Goal: Task Accomplishment & Management: Manage account settings

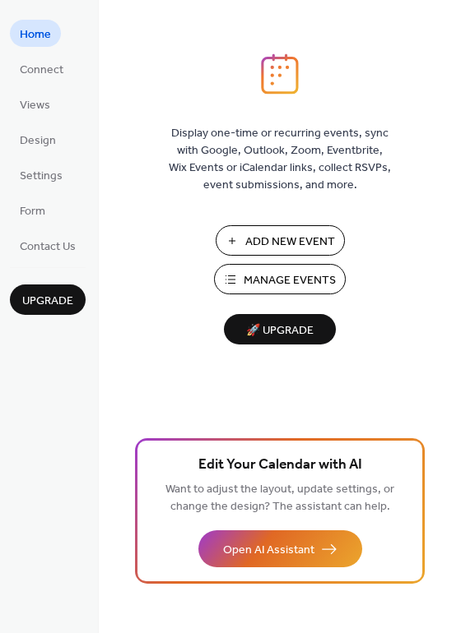
click at [263, 280] on span "Manage Events" at bounding box center [289, 280] width 92 height 17
click at [285, 285] on span "Manage Events" at bounding box center [289, 280] width 92 height 17
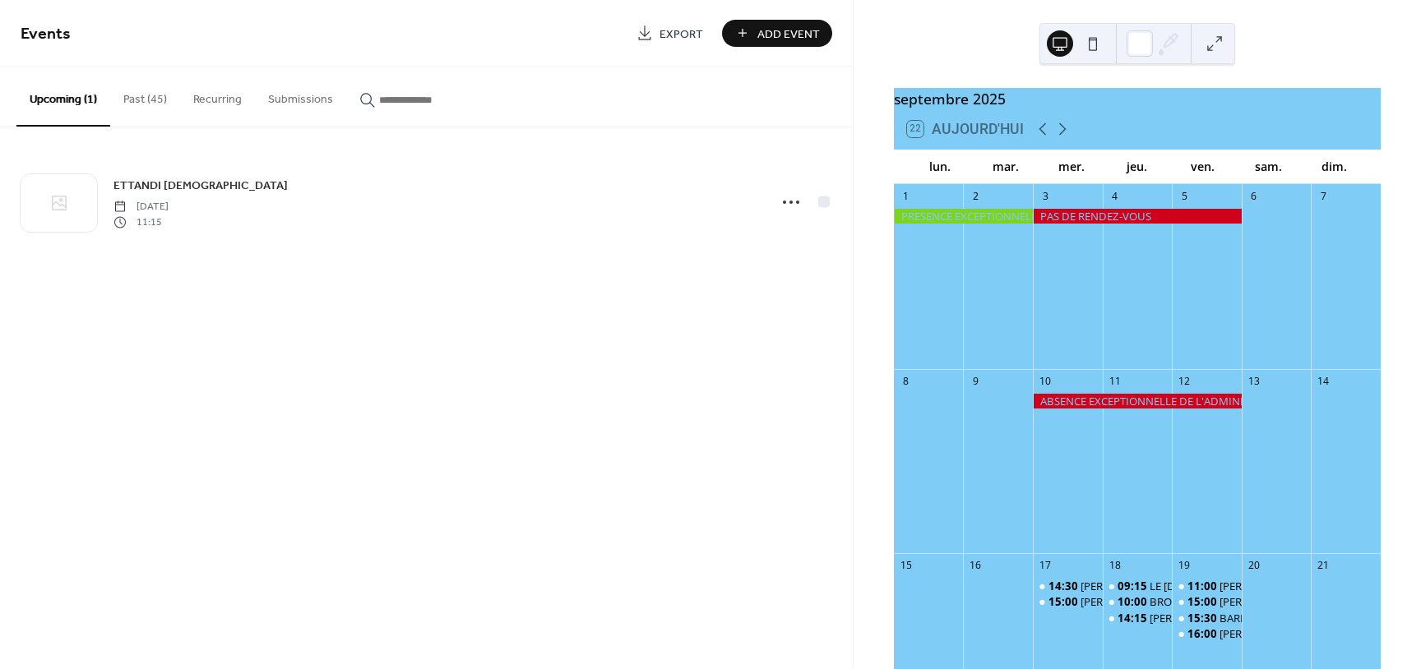
click at [137, 95] on button "Past (45)" at bounding box center [145, 96] width 70 height 58
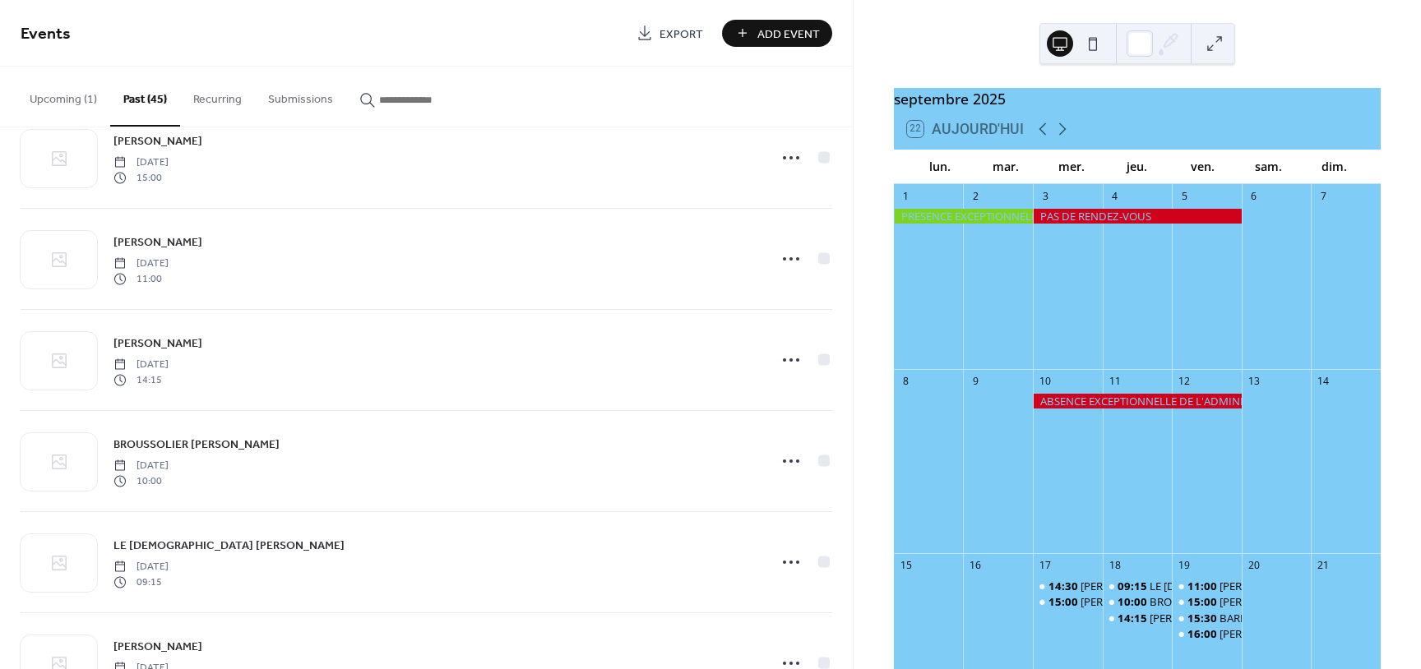
scroll to position [543, 0]
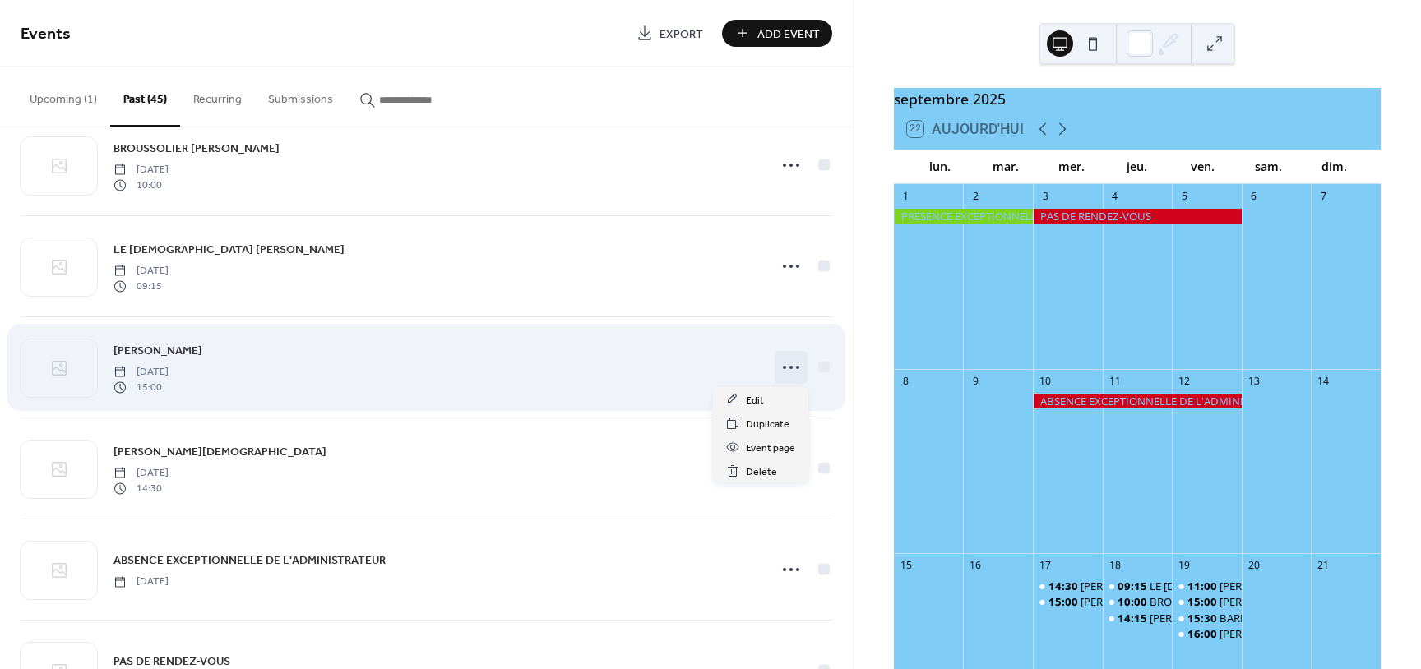
click at [793, 372] on icon at bounding box center [791, 367] width 26 height 26
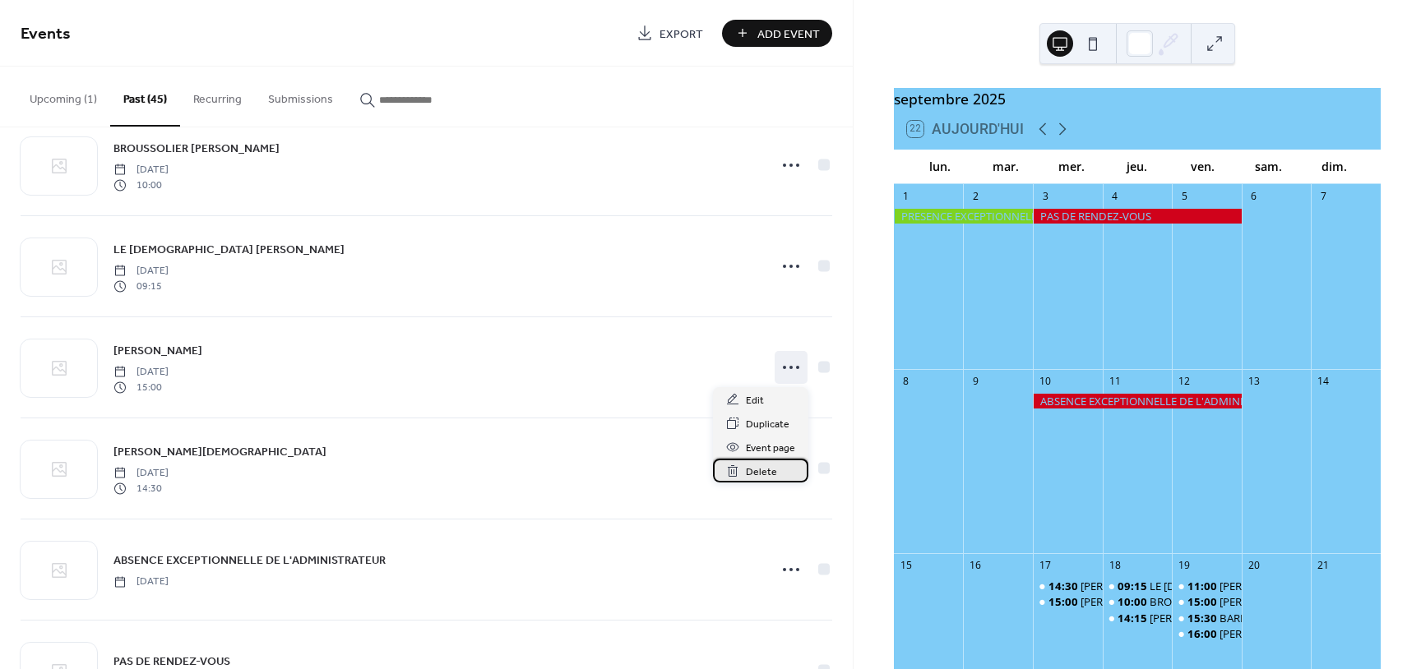
click at [755, 471] on span "Delete" at bounding box center [761, 472] width 31 height 17
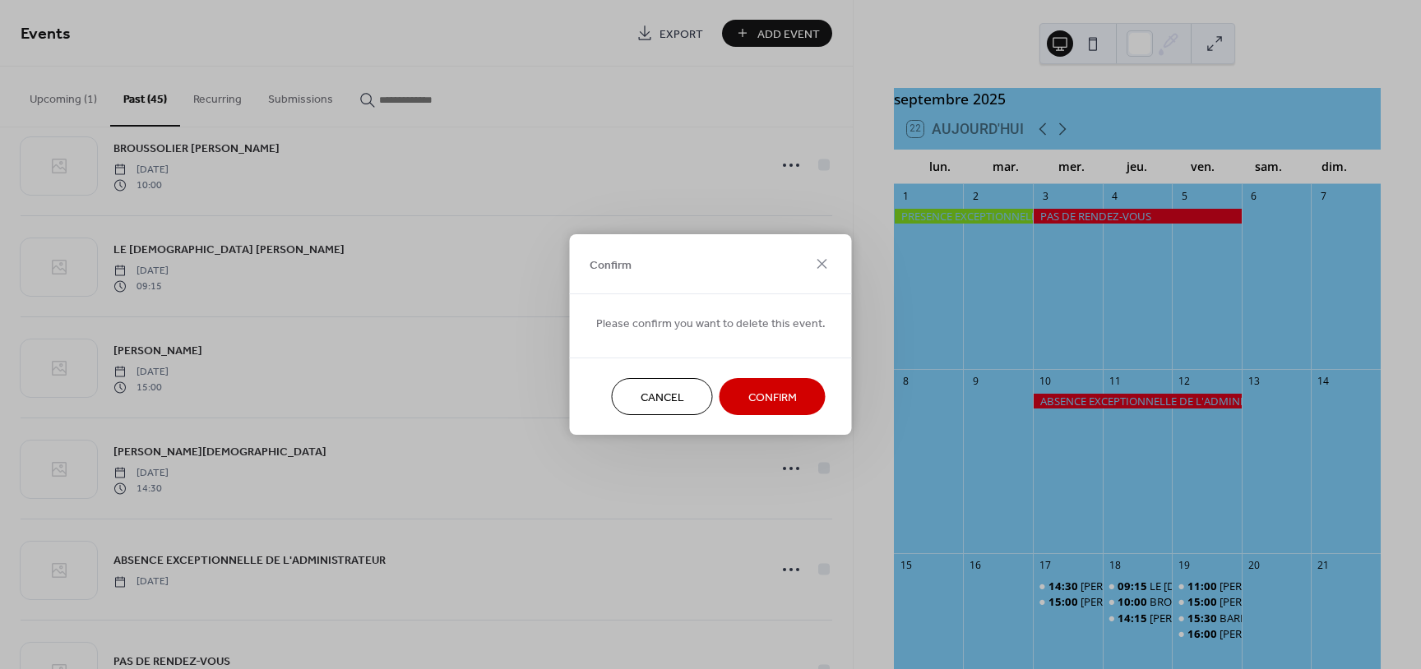
click at [790, 397] on span "Confirm" at bounding box center [772, 398] width 49 height 17
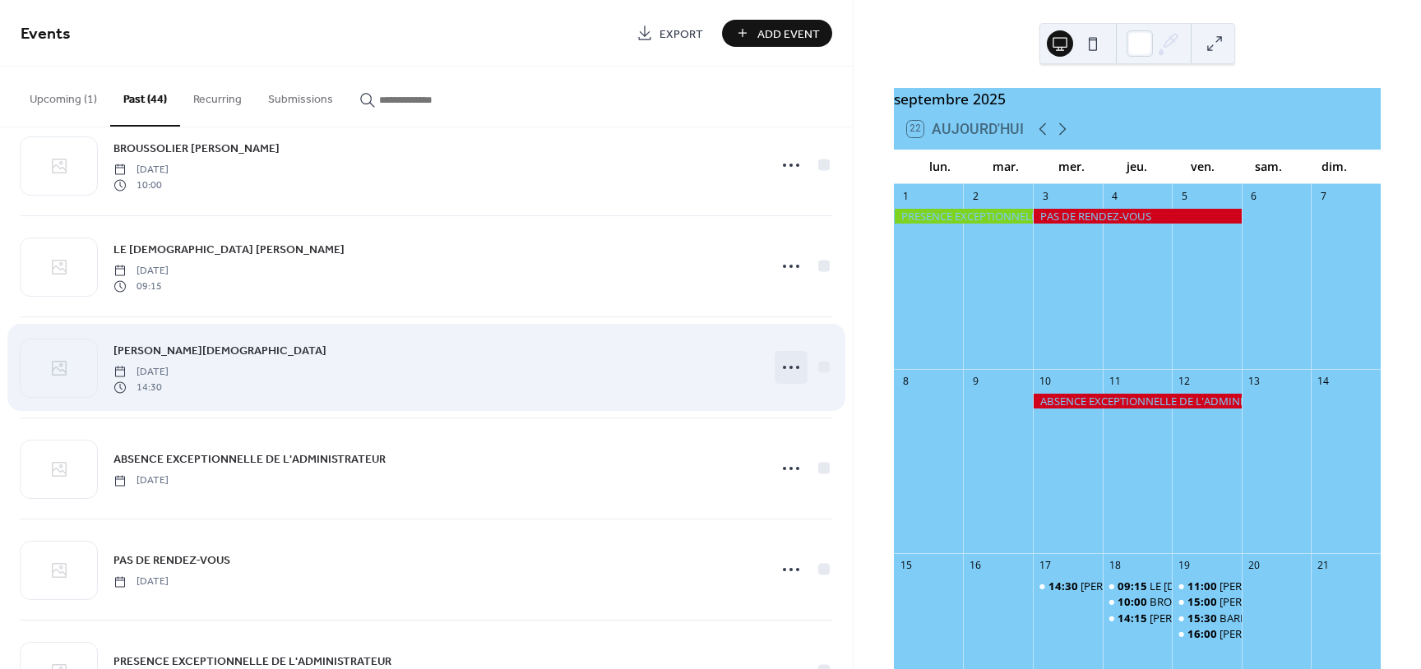
click at [785, 369] on icon at bounding box center [791, 367] width 26 height 26
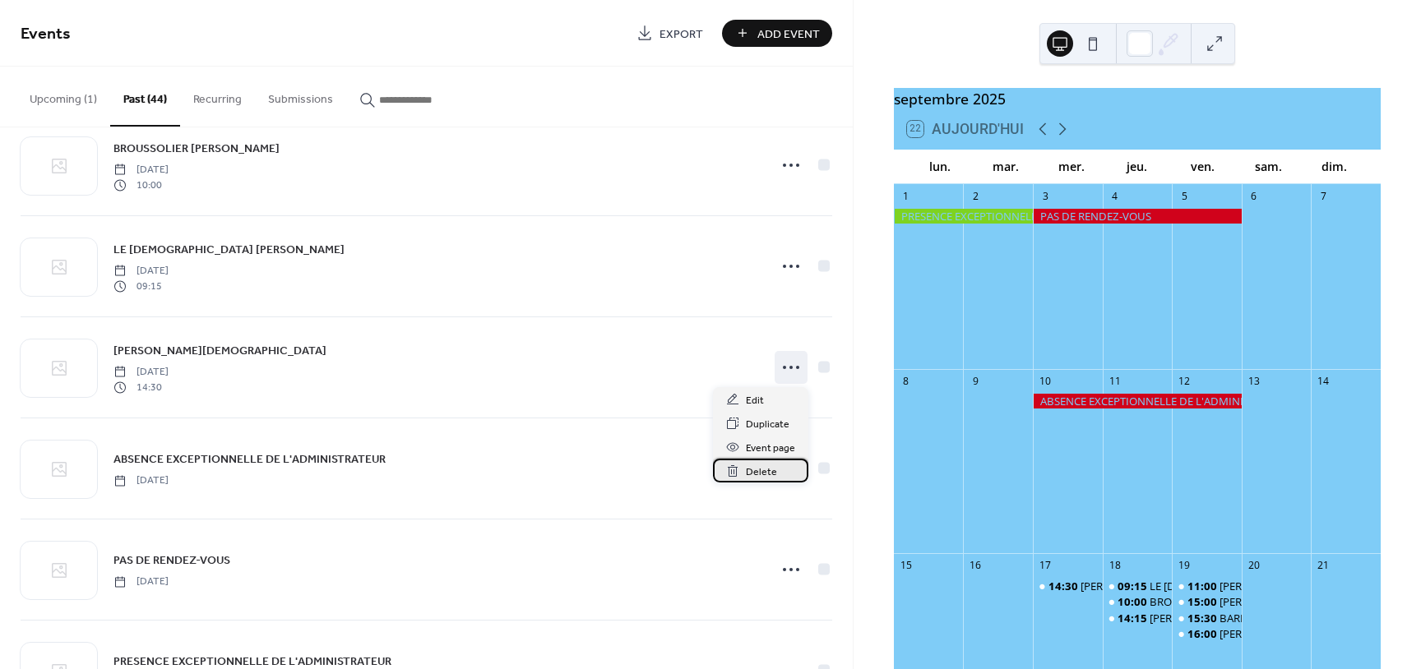
click at [752, 470] on span "Delete" at bounding box center [761, 472] width 31 height 17
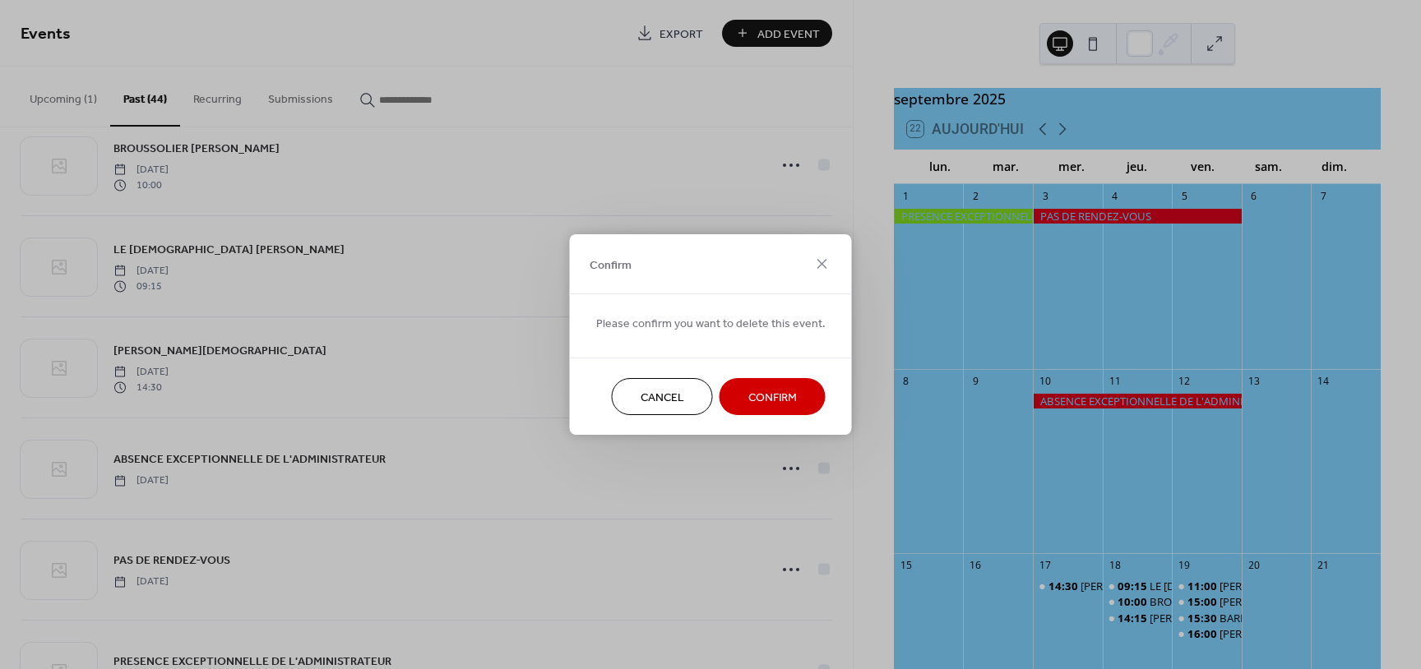
click at [790, 395] on span "Confirm" at bounding box center [772, 398] width 49 height 17
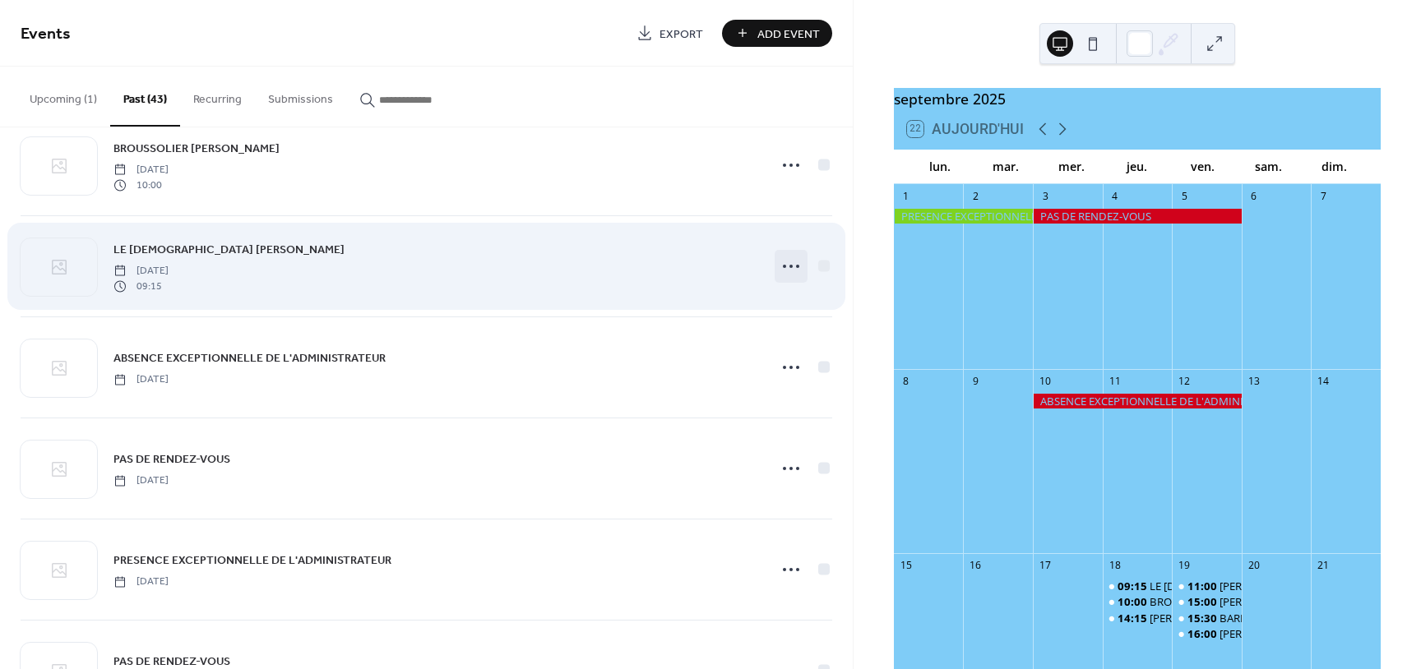
click at [793, 269] on icon at bounding box center [791, 266] width 26 height 26
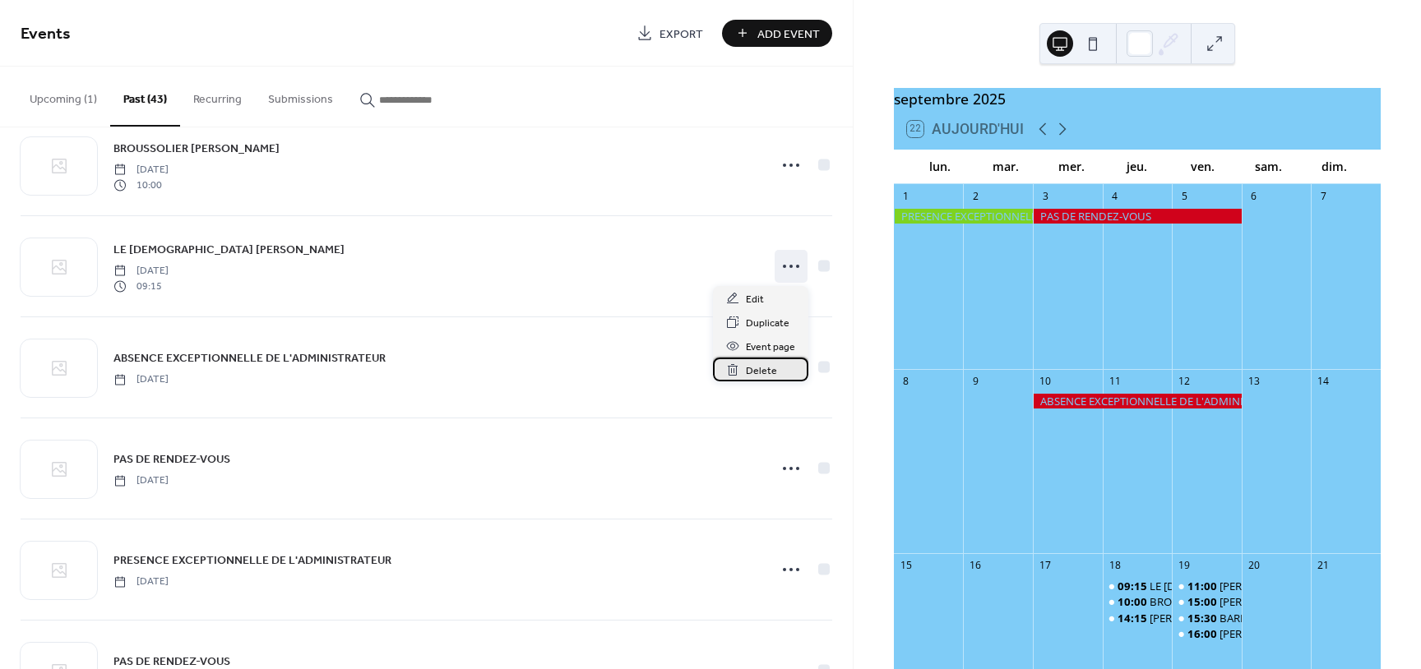
click at [747, 375] on span "Delete" at bounding box center [761, 371] width 31 height 17
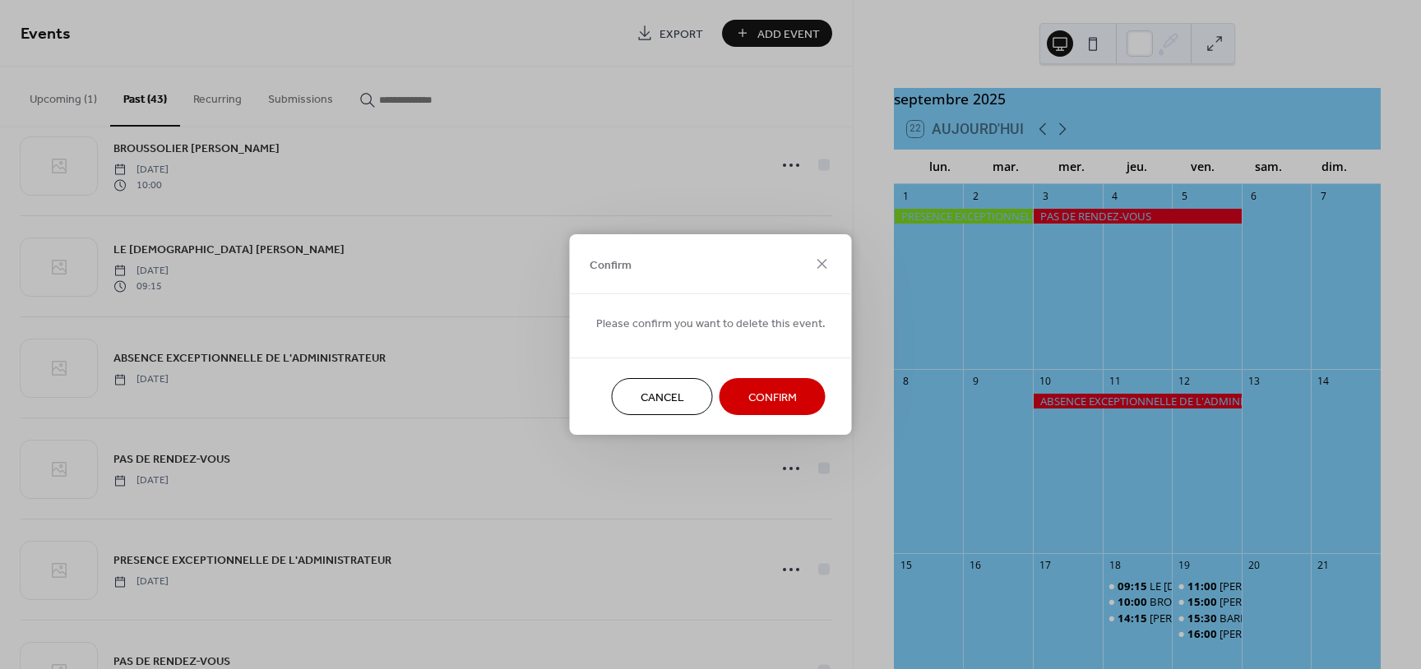
click at [748, 390] on span "Confirm" at bounding box center [772, 398] width 49 height 17
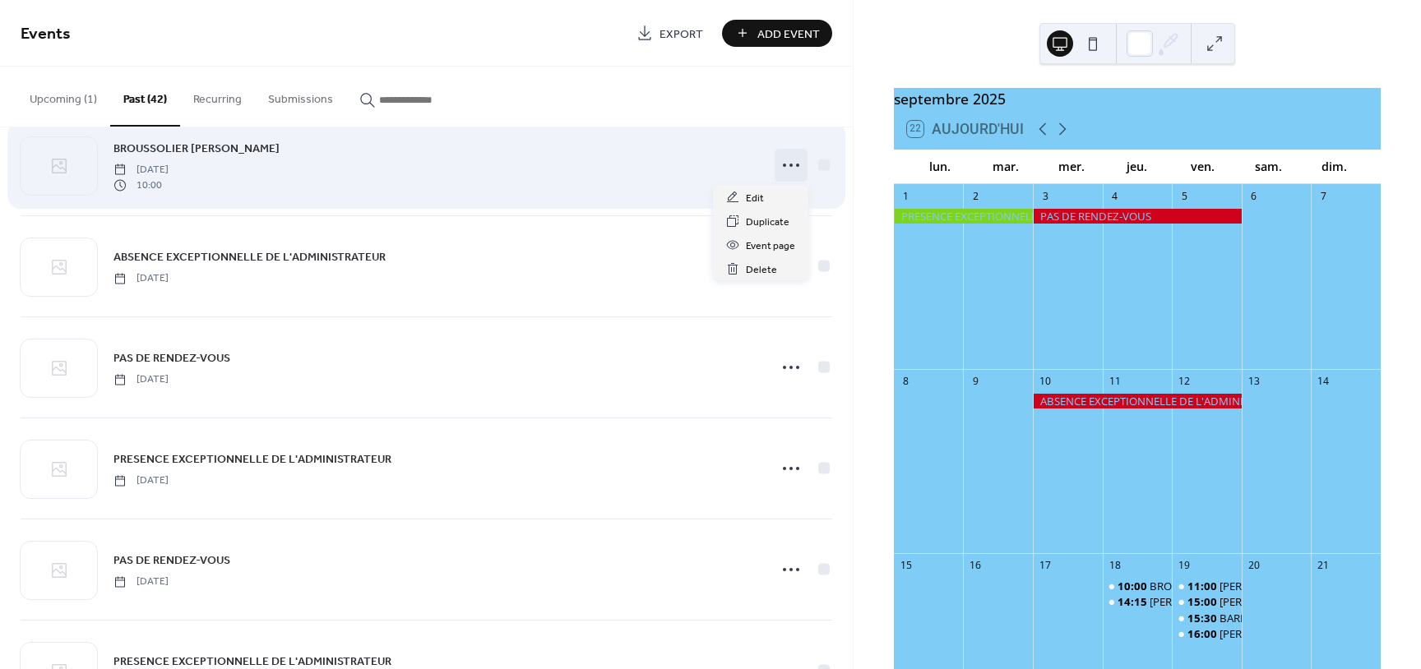
click at [794, 169] on icon at bounding box center [791, 165] width 26 height 26
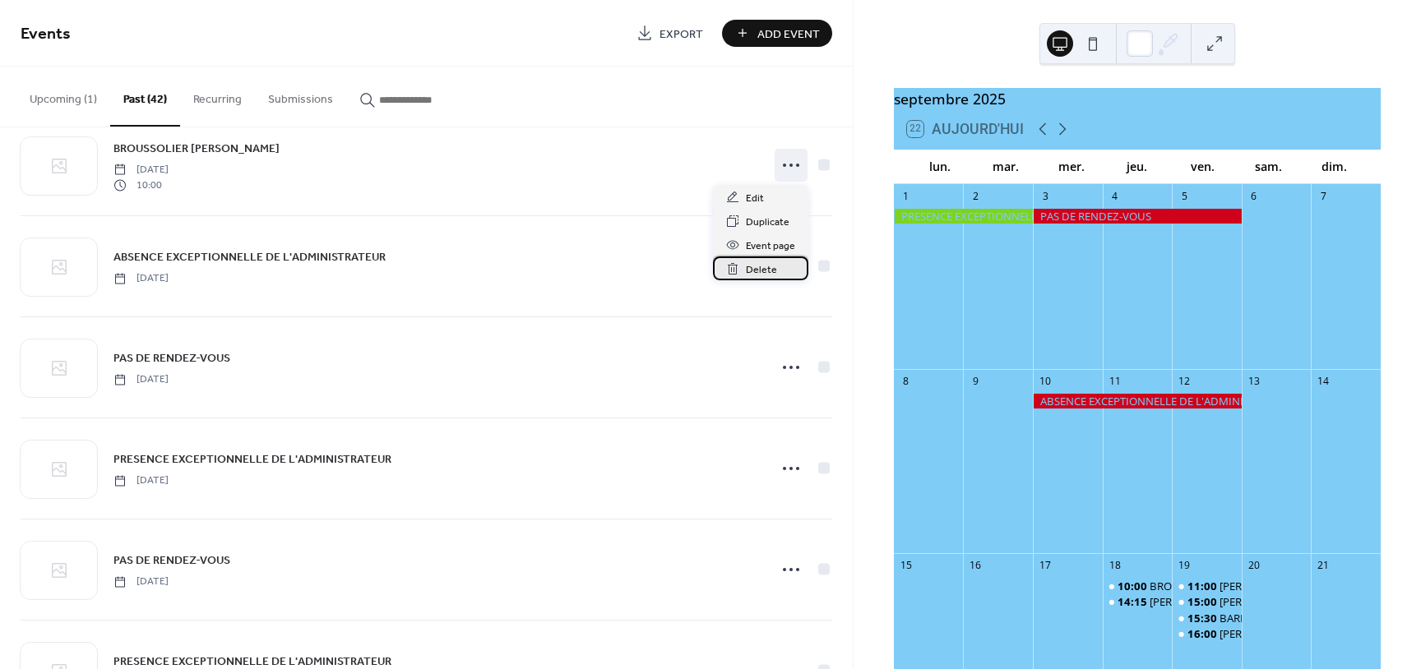
click at [765, 272] on span "Delete" at bounding box center [761, 270] width 31 height 17
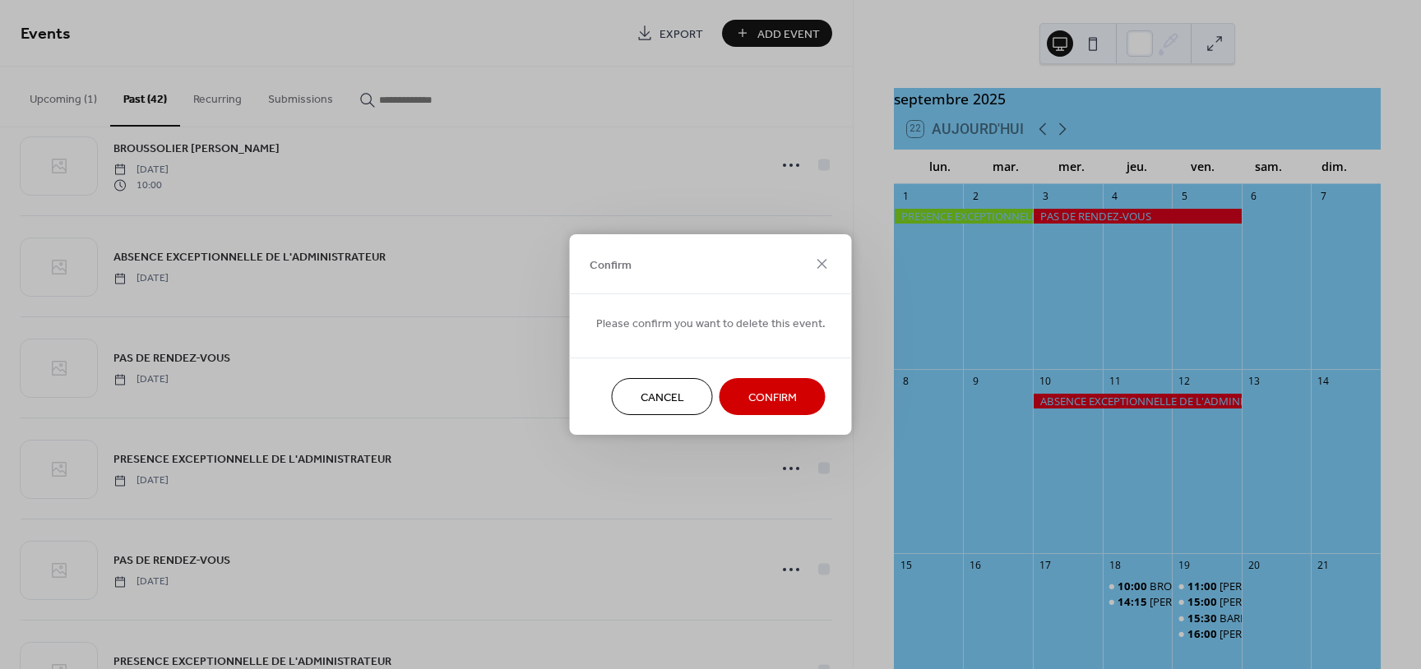
click at [764, 401] on span "Confirm" at bounding box center [772, 398] width 49 height 17
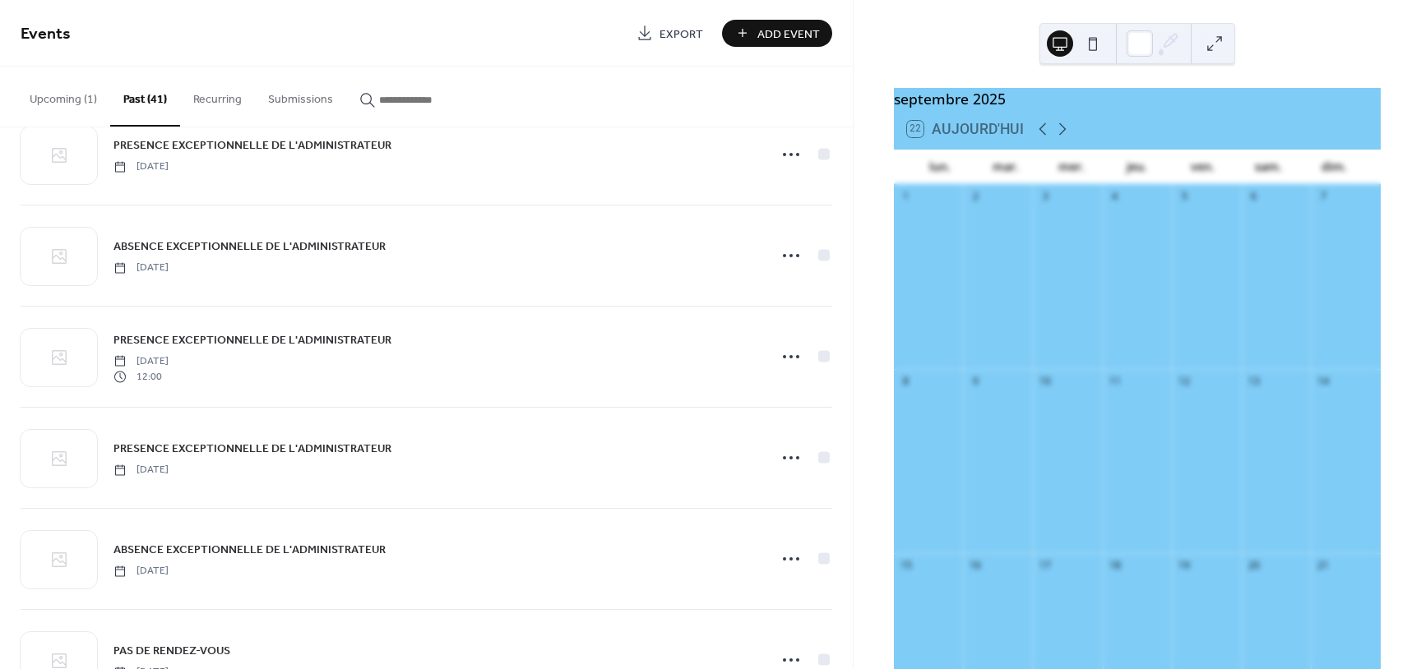
scroll to position [1132, 0]
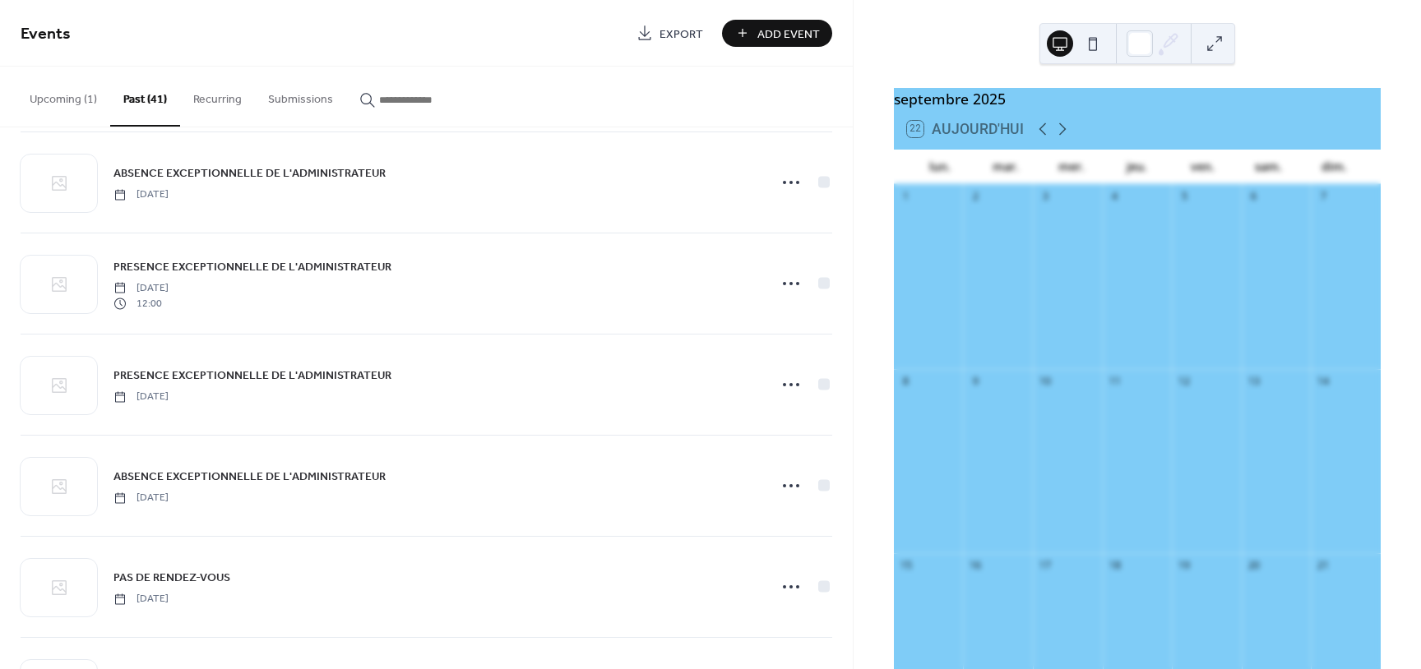
click at [1141, 282] on div at bounding box center [1138, 286] width 70 height 154
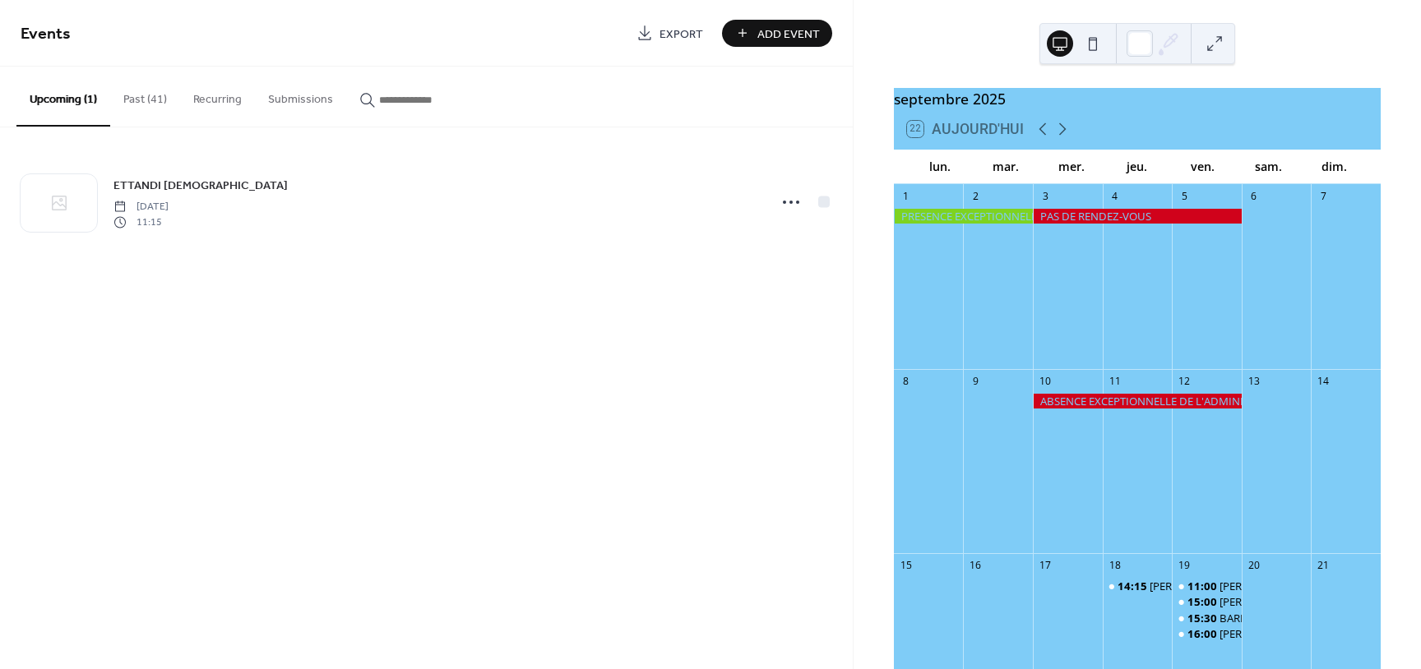
scroll to position [49, 0]
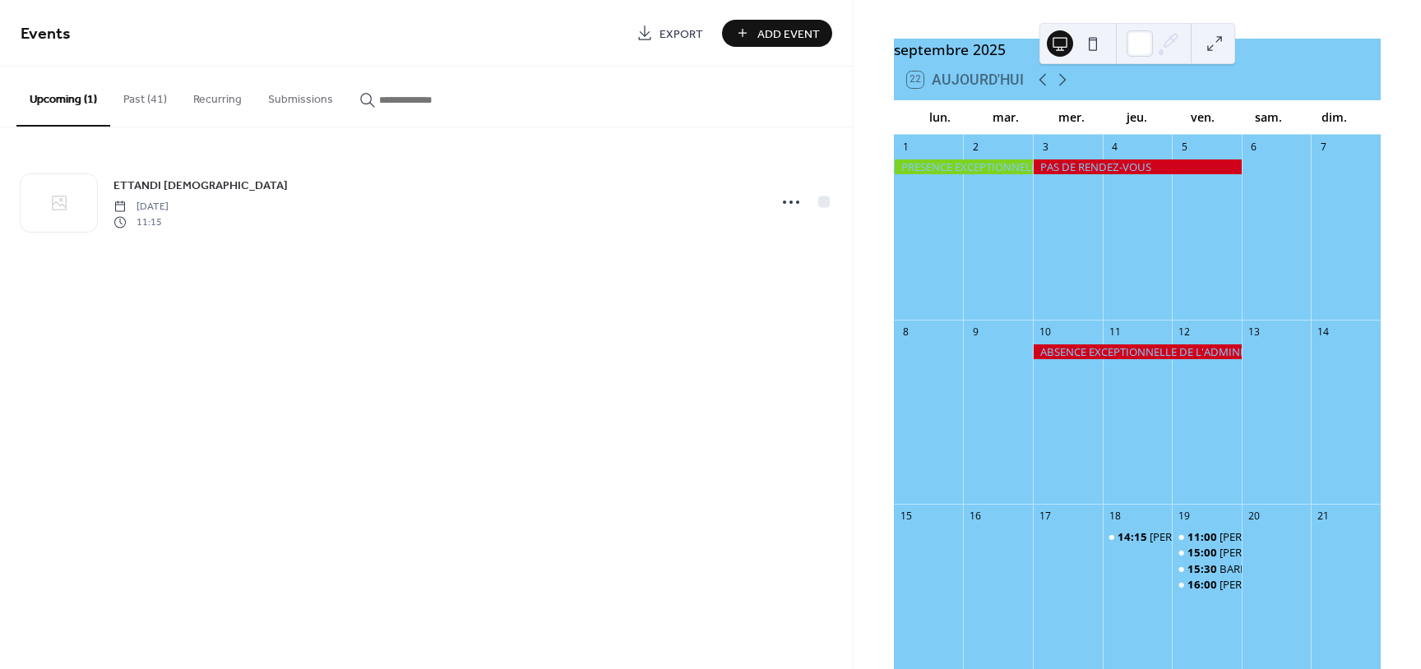
click at [151, 99] on button "Past (41)" at bounding box center [145, 96] width 70 height 58
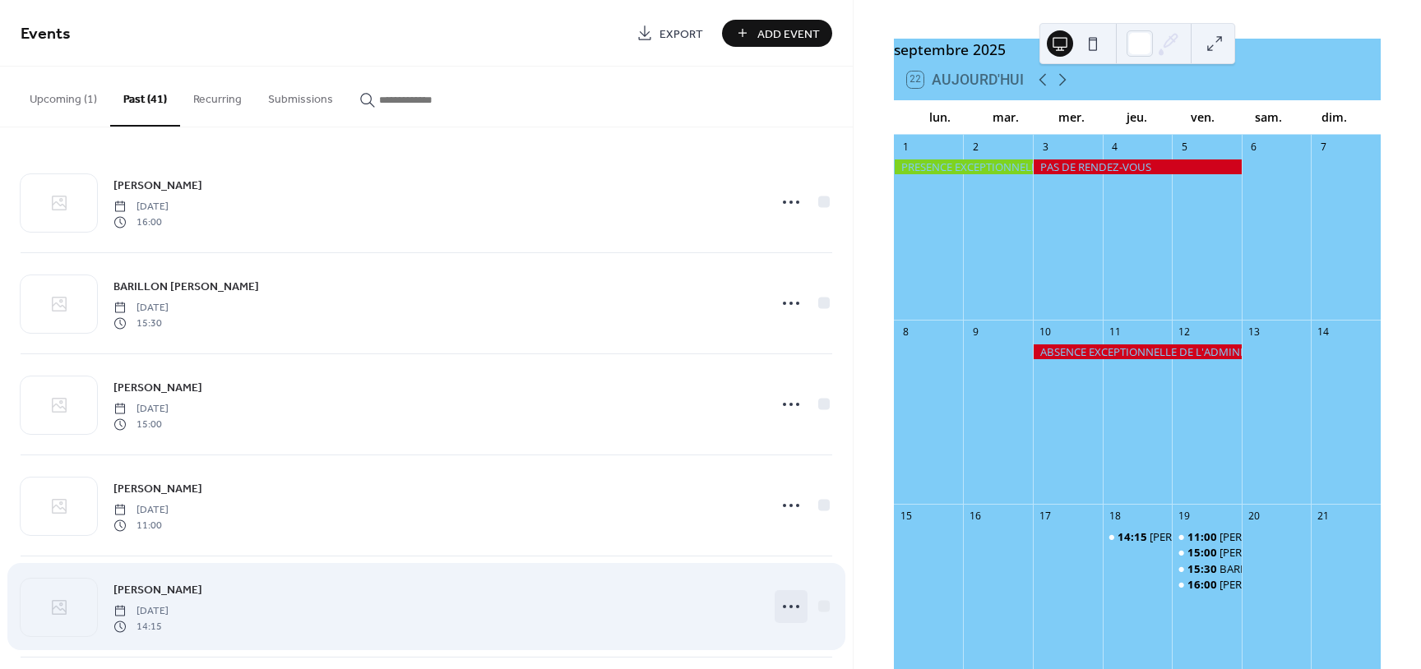
click at [801, 606] on icon at bounding box center [791, 607] width 26 height 26
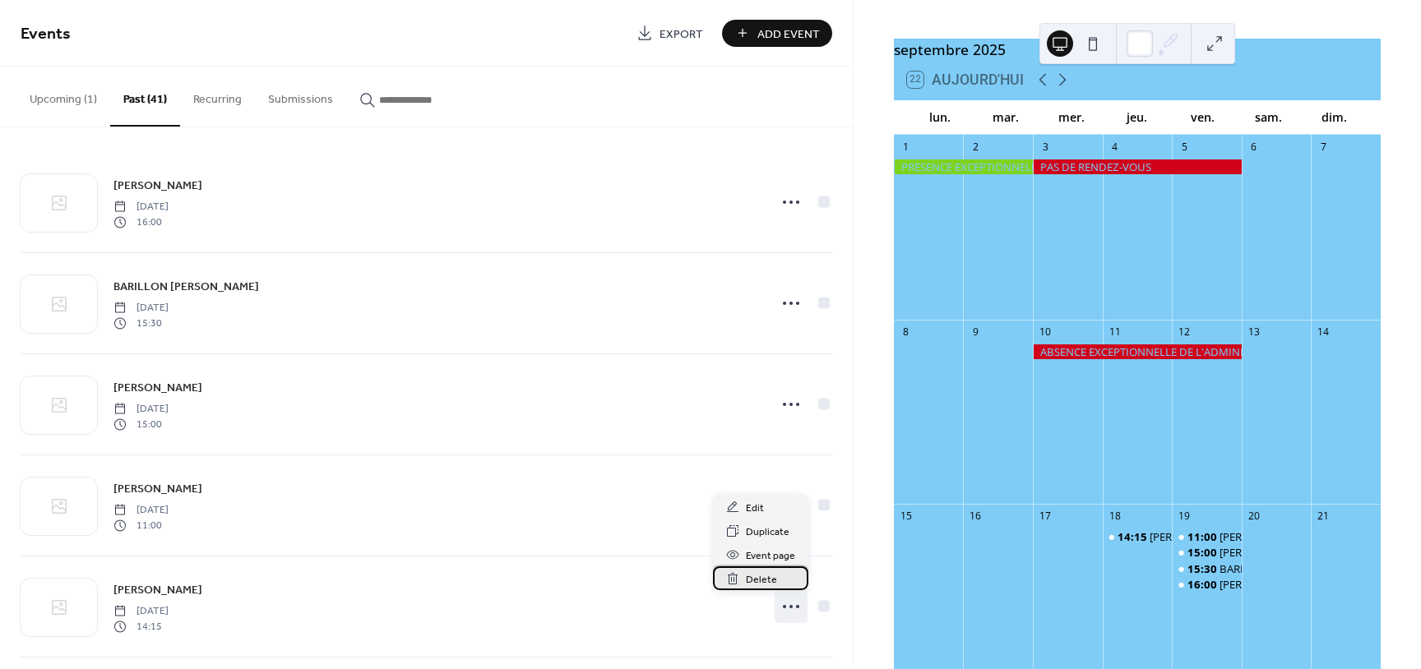
click at [781, 583] on div "Delete" at bounding box center [760, 579] width 95 height 24
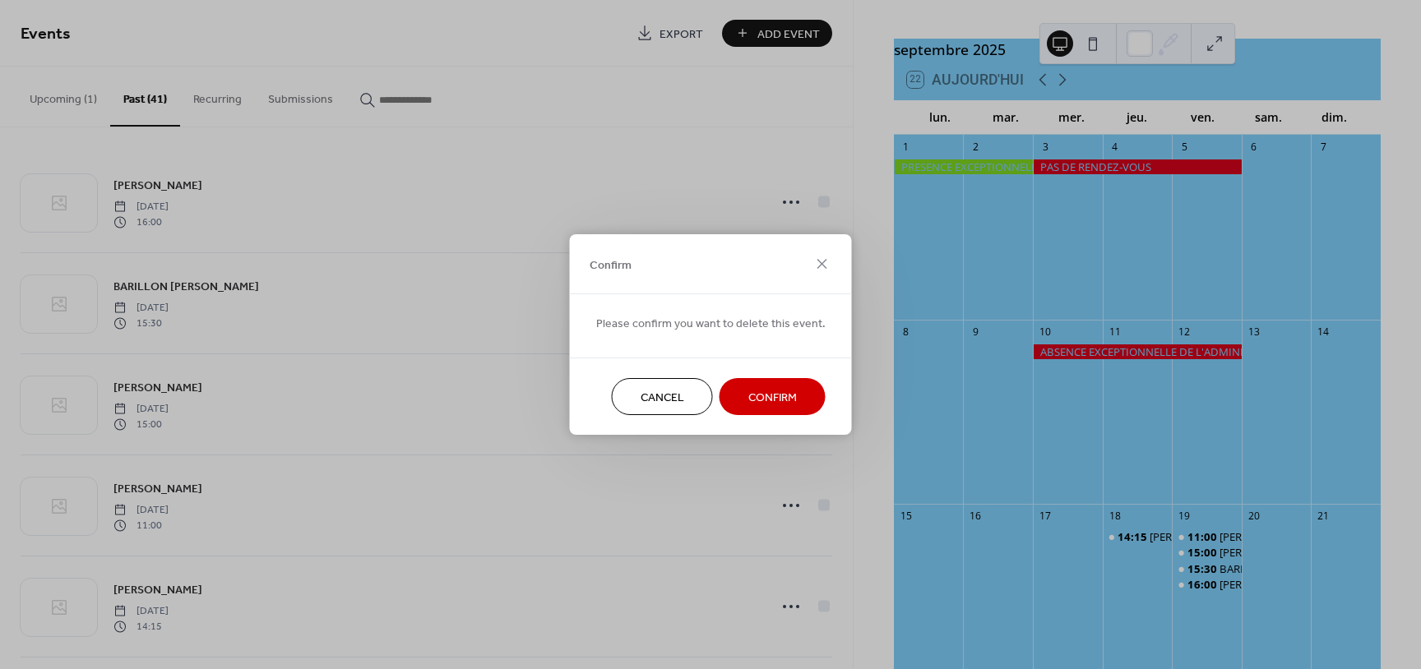
click at [790, 402] on span "Confirm" at bounding box center [772, 398] width 49 height 17
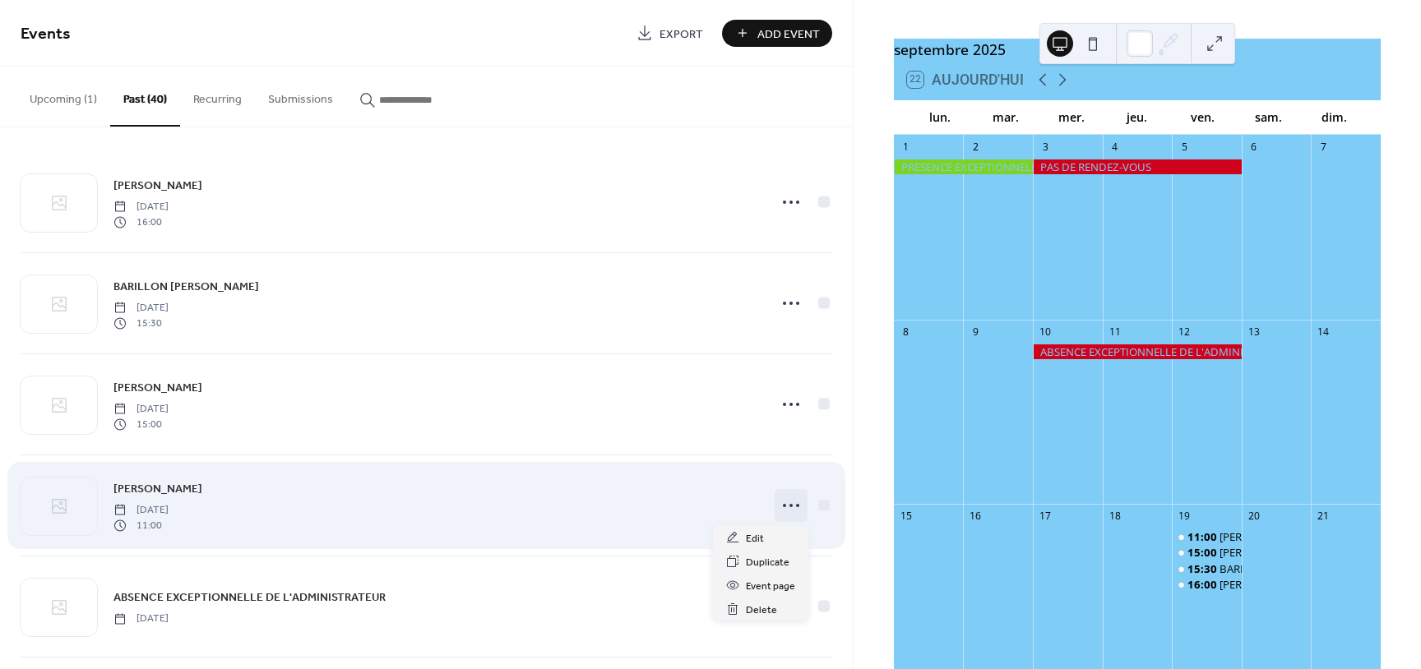
click at [793, 504] on icon at bounding box center [791, 506] width 26 height 26
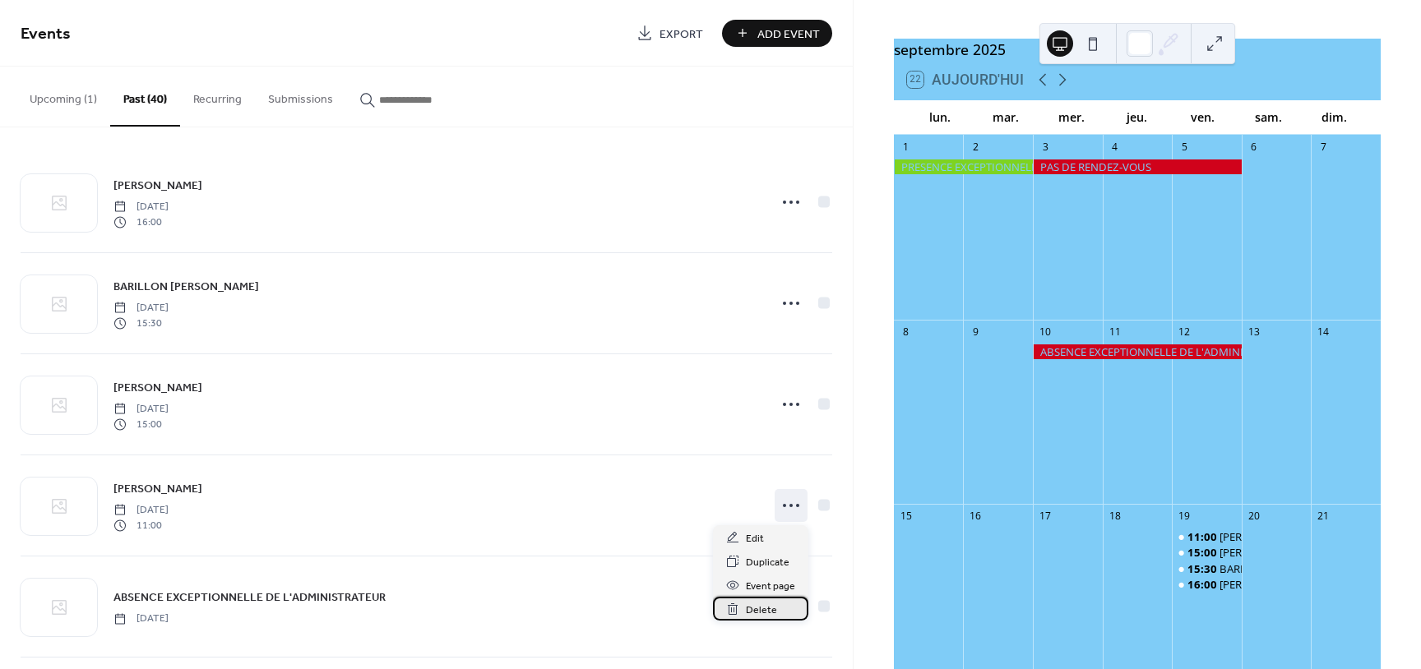
click at [773, 613] on span "Delete" at bounding box center [761, 610] width 31 height 17
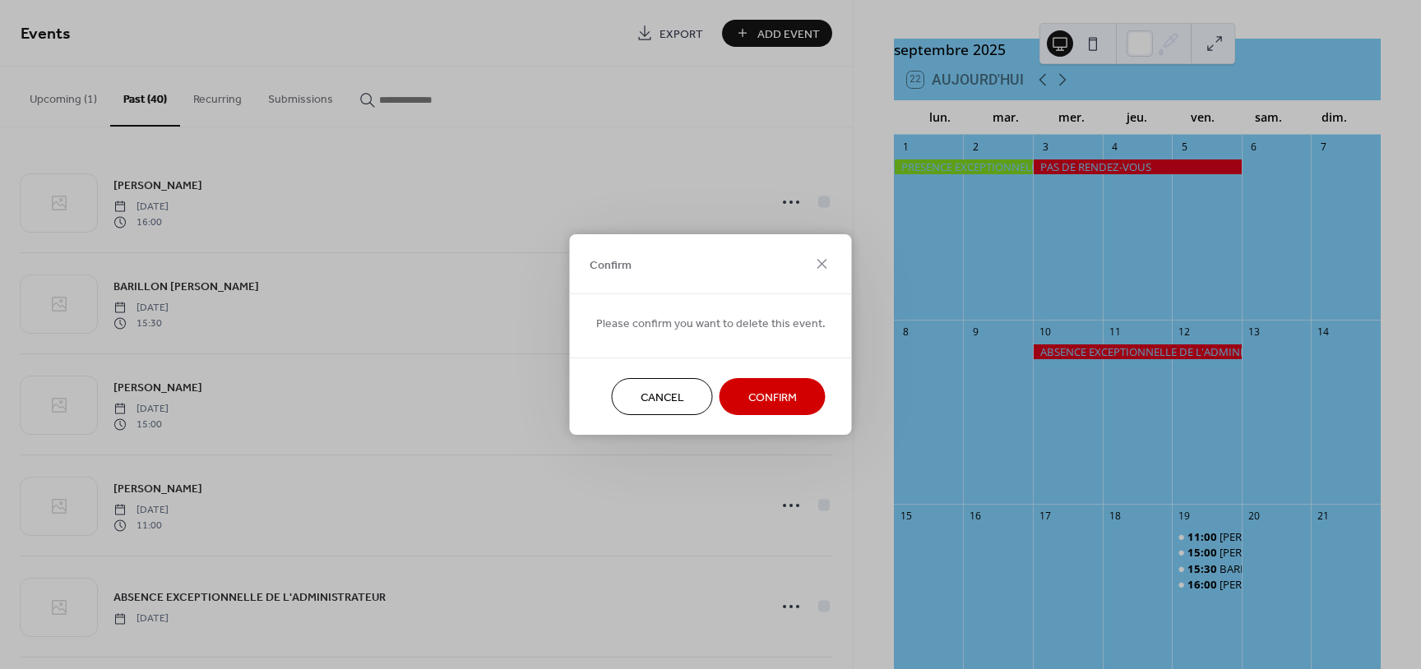
click at [780, 396] on span "Confirm" at bounding box center [772, 398] width 49 height 17
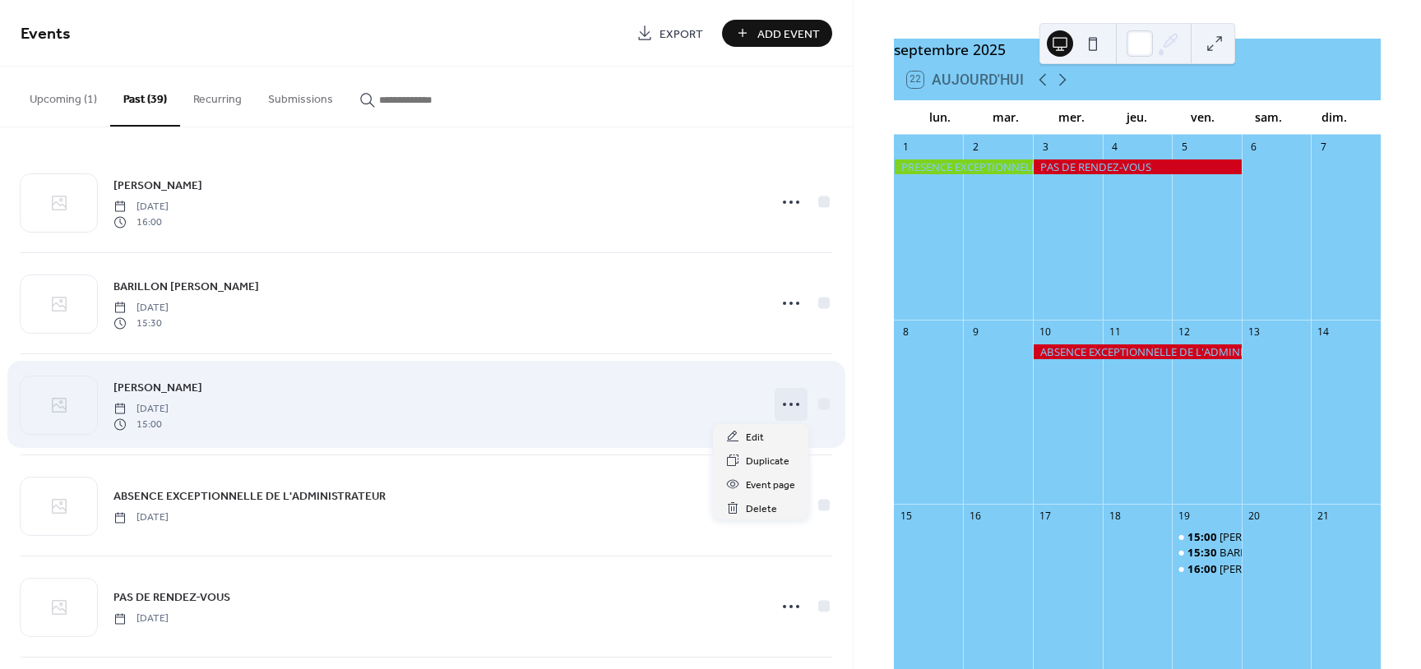
click at [792, 405] on circle at bounding box center [790, 404] width 3 height 3
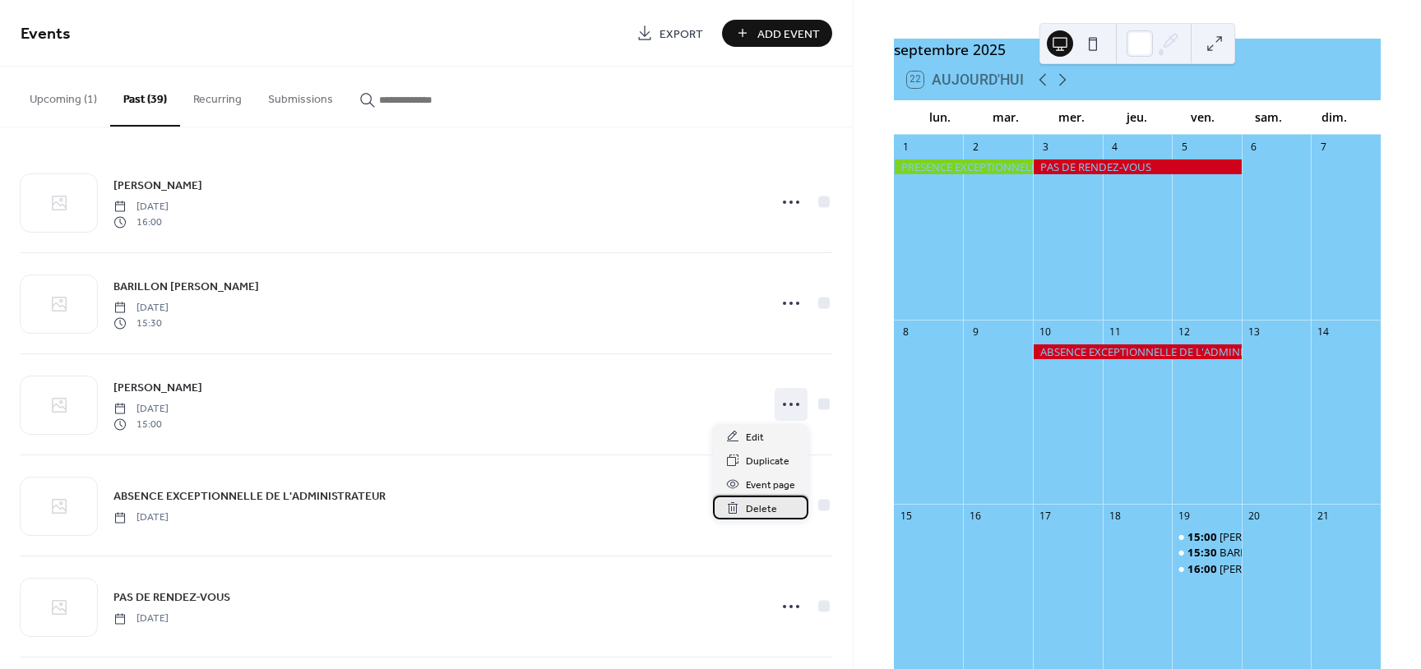
click at [764, 504] on span "Delete" at bounding box center [761, 509] width 31 height 17
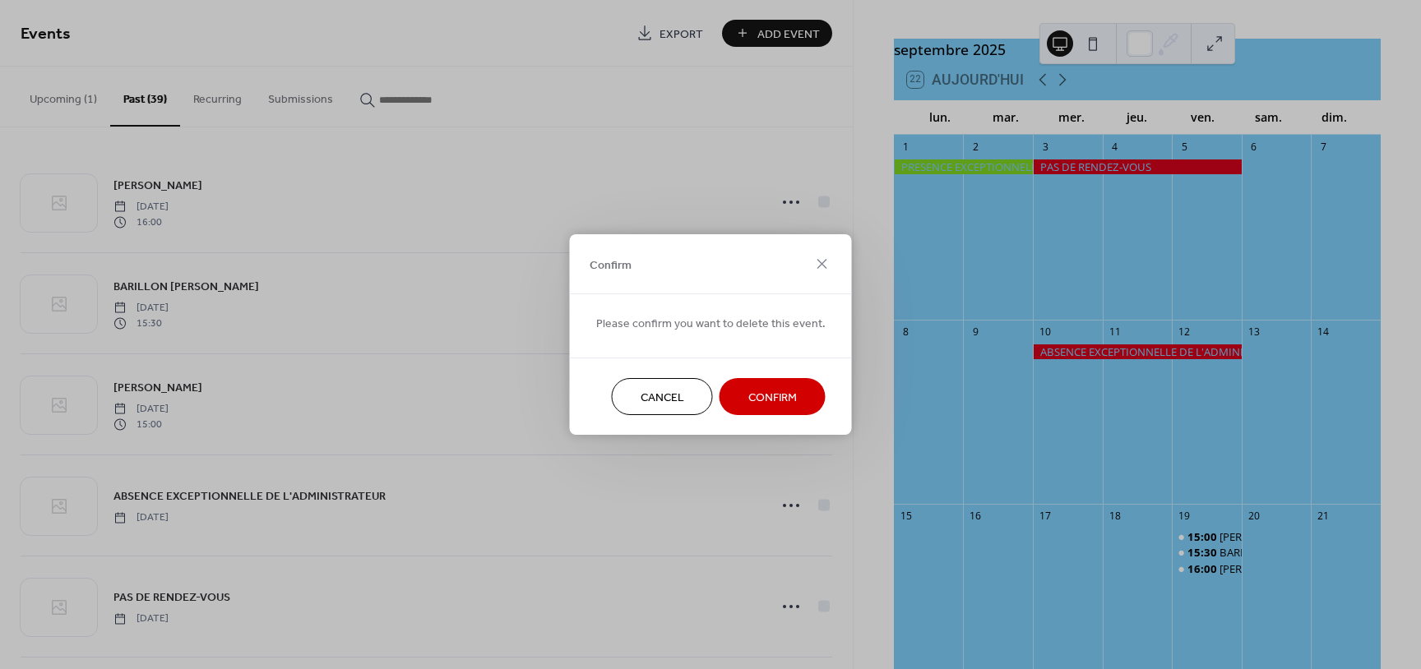
click at [796, 401] on button "Confirm" at bounding box center [773, 396] width 106 height 37
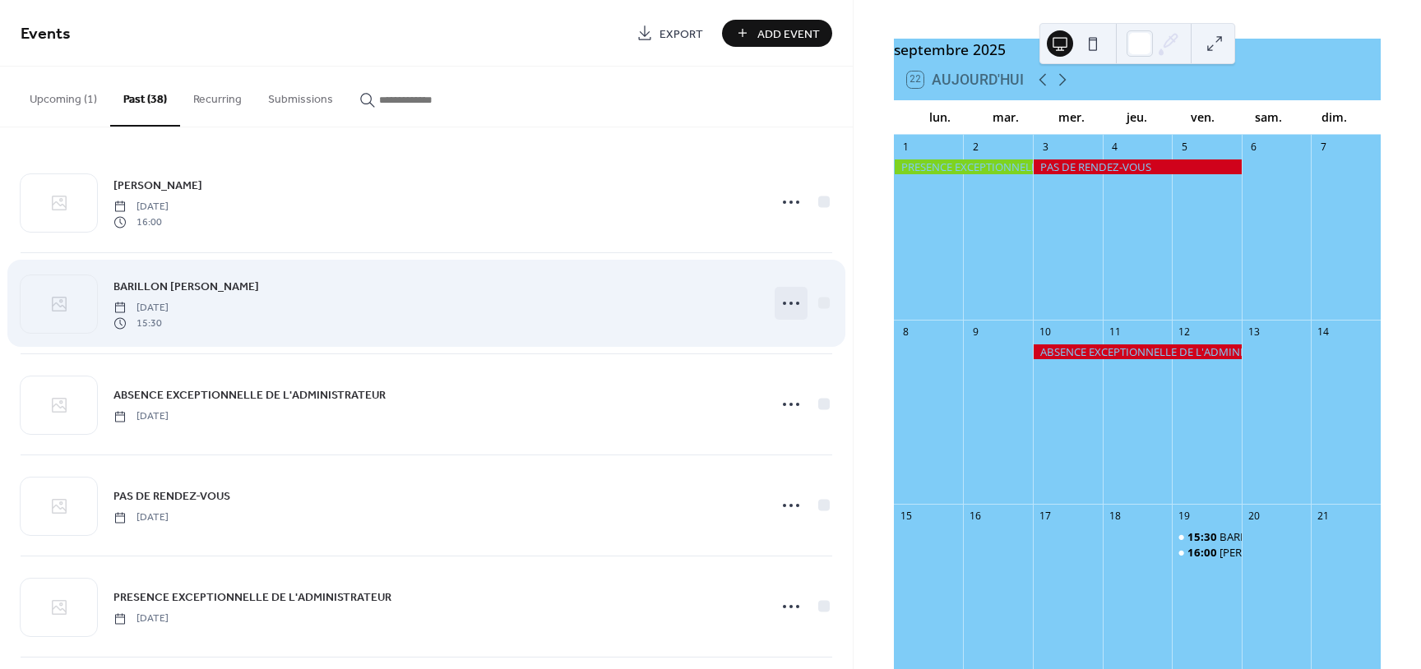
click at [798, 306] on icon at bounding box center [791, 303] width 26 height 26
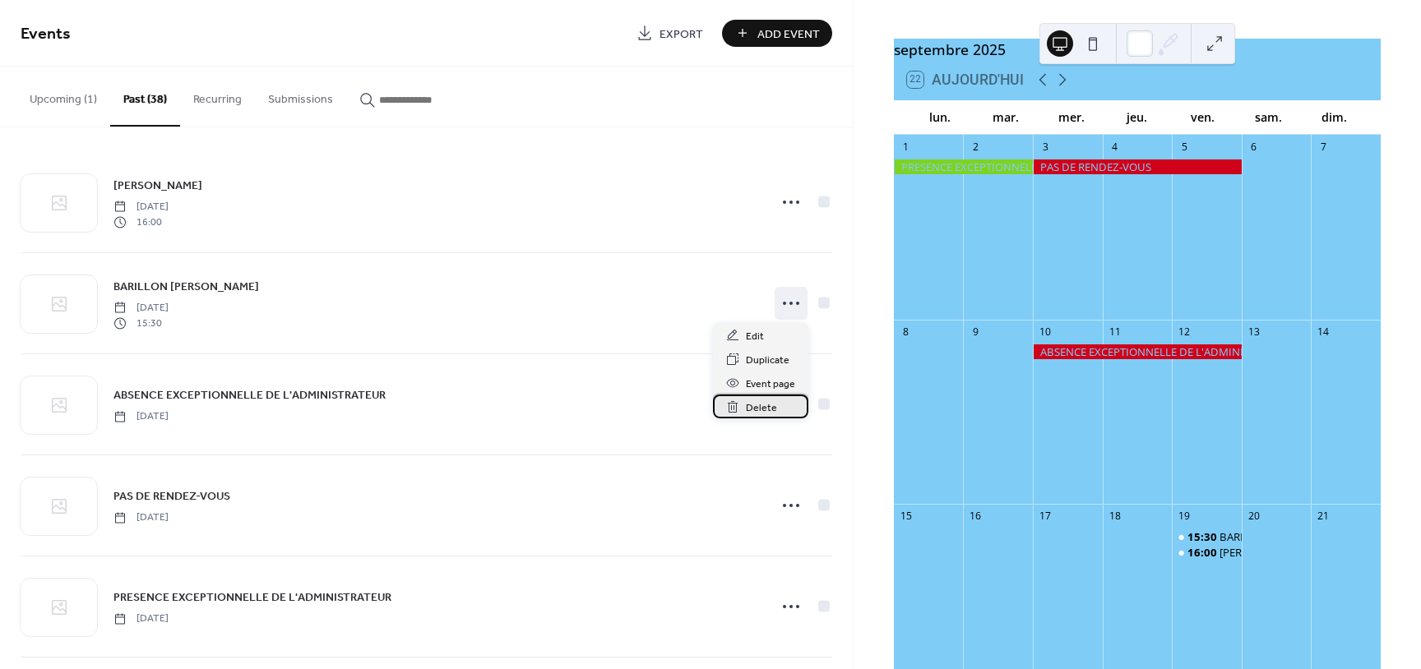
click at [752, 405] on span "Delete" at bounding box center [761, 408] width 31 height 17
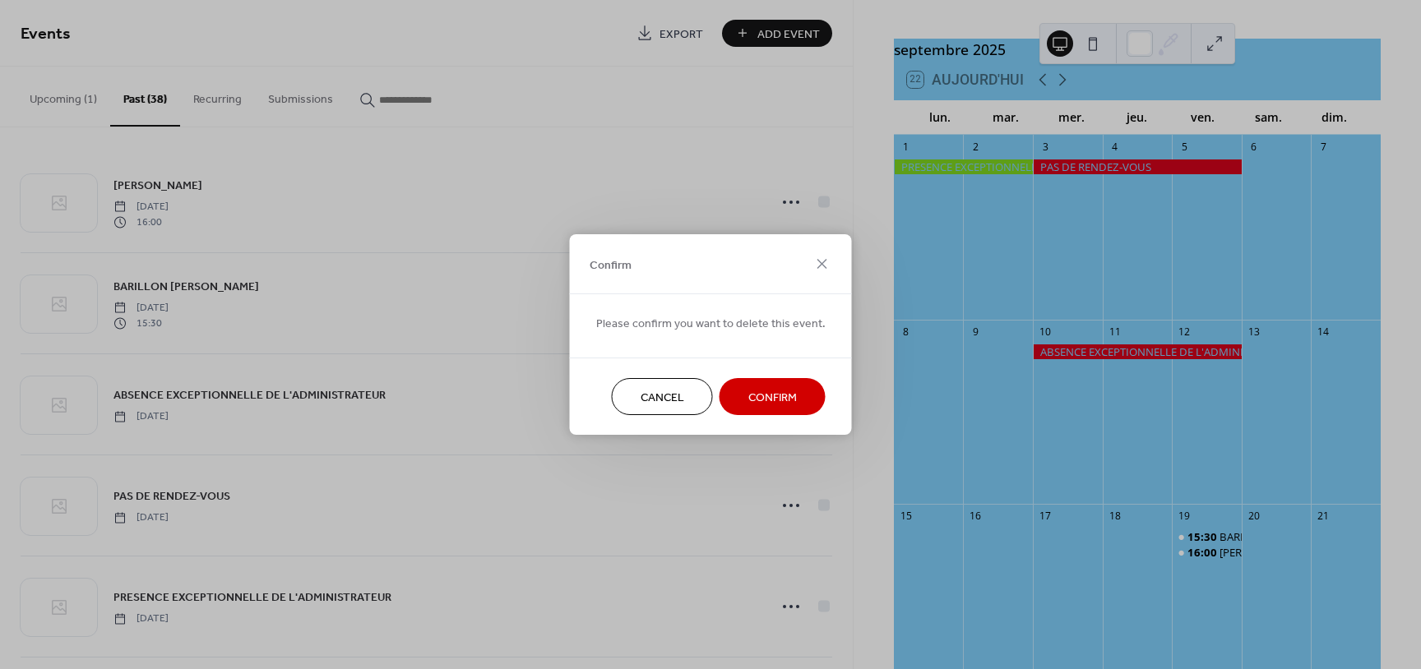
click at [755, 402] on span "Confirm" at bounding box center [772, 398] width 49 height 17
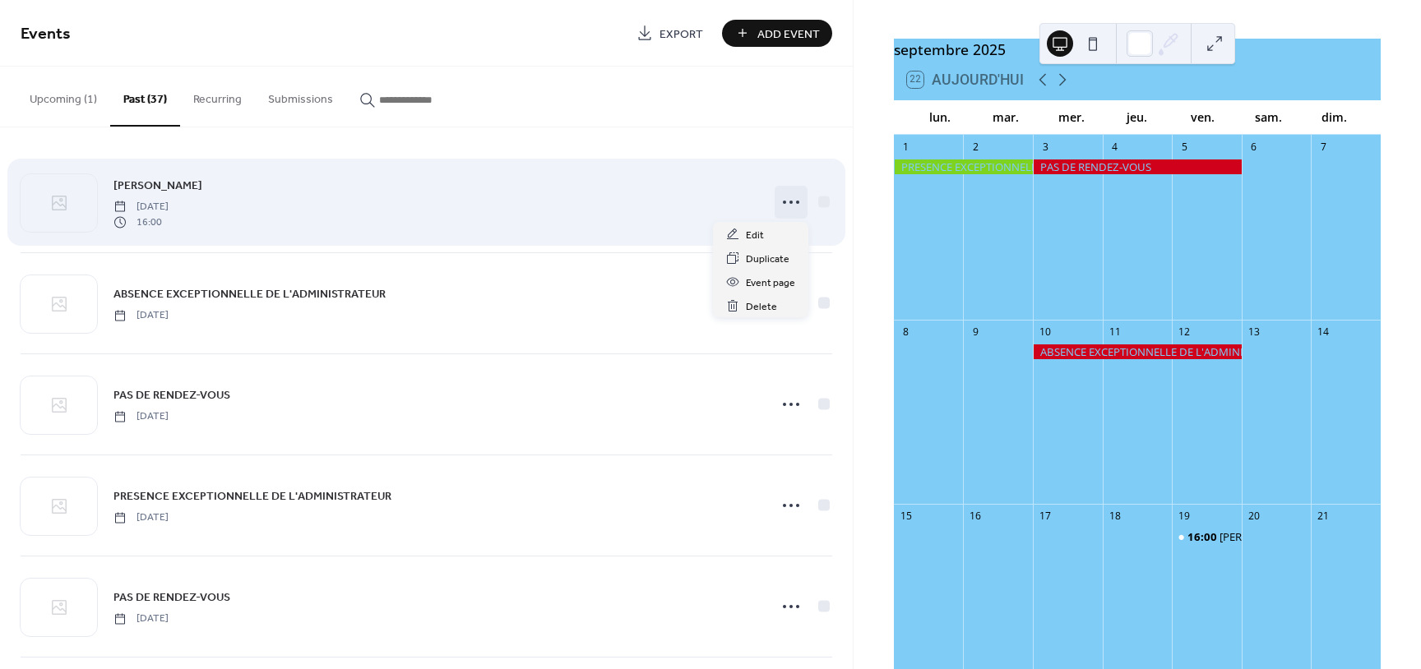
click at [791, 205] on icon at bounding box center [791, 202] width 26 height 26
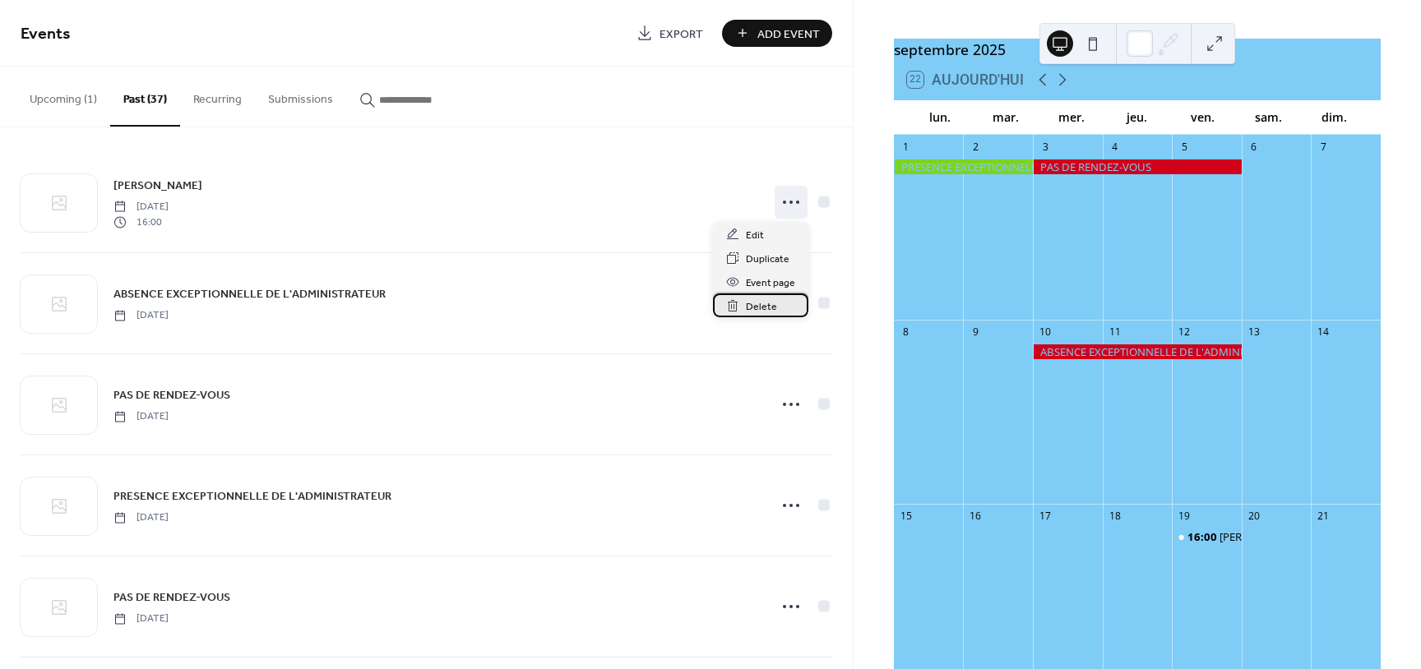
click at [762, 313] on span "Delete" at bounding box center [761, 307] width 31 height 17
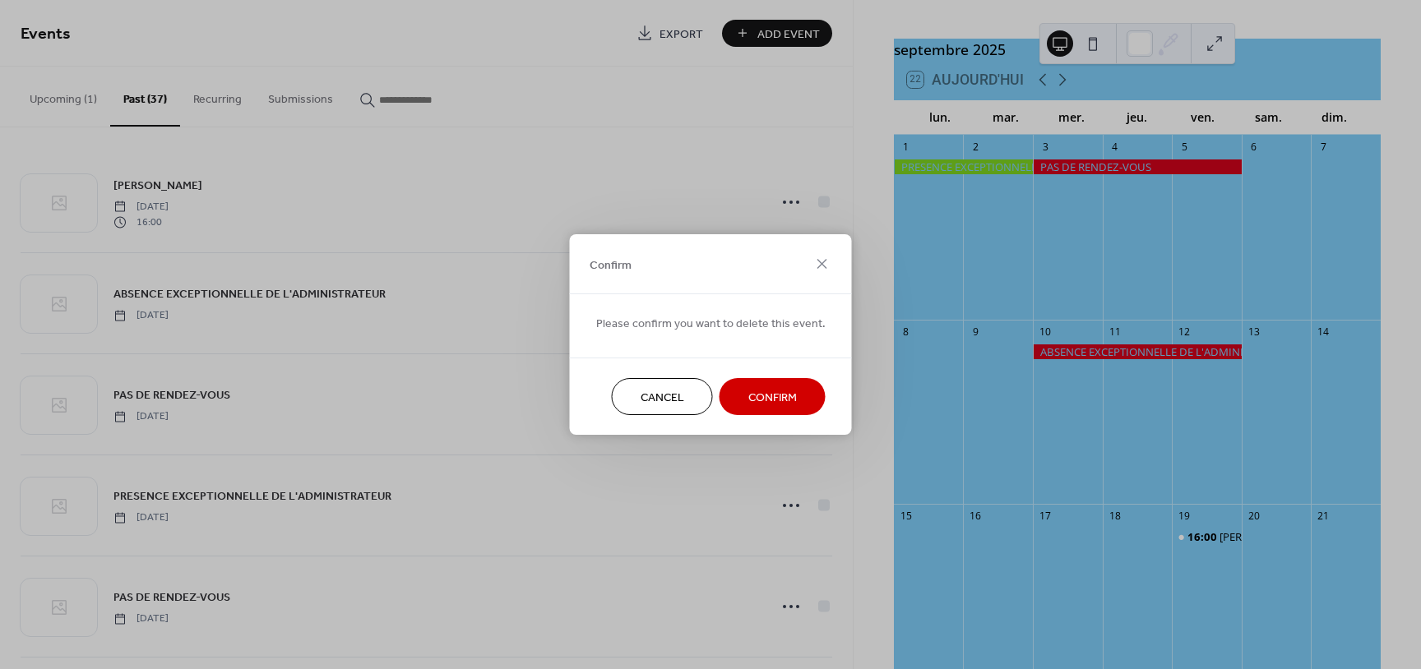
click at [759, 386] on button "Confirm" at bounding box center [773, 396] width 106 height 37
